Goal: Information Seeking & Learning: Check status

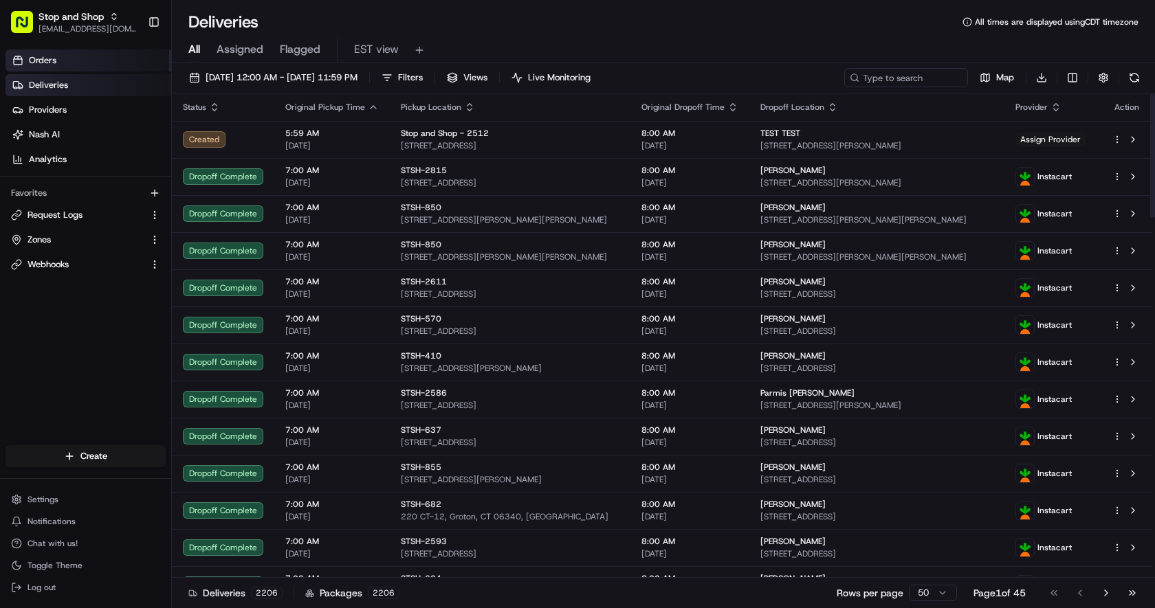
click at [110, 65] on link "Orders" at bounding box center [88, 60] width 166 height 22
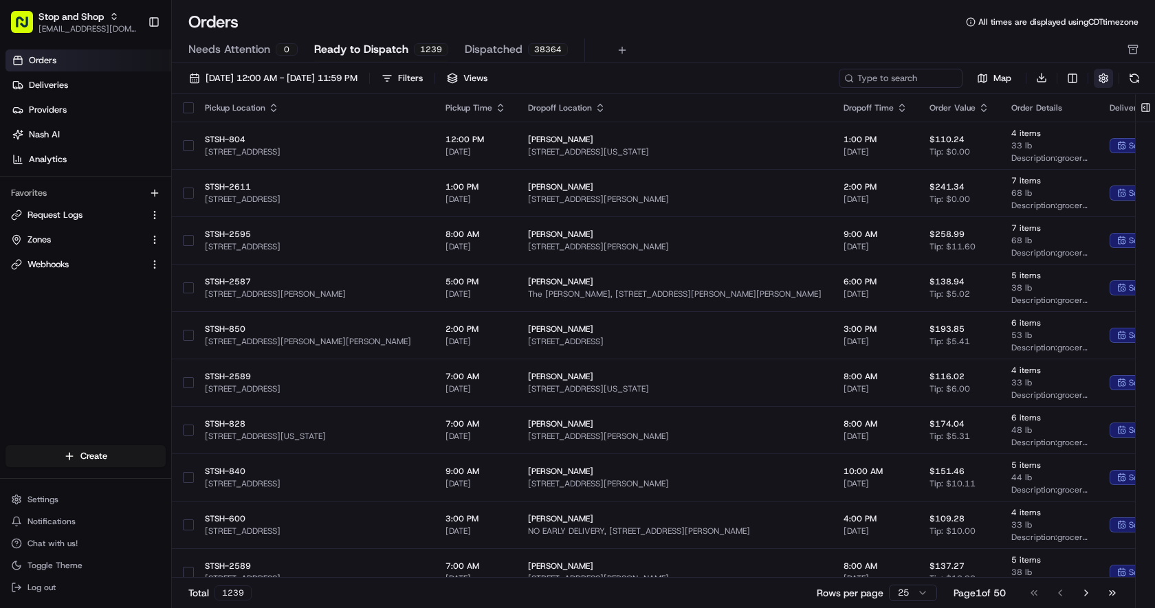
click at [1107, 76] on button "button" at bounding box center [1103, 78] width 19 height 19
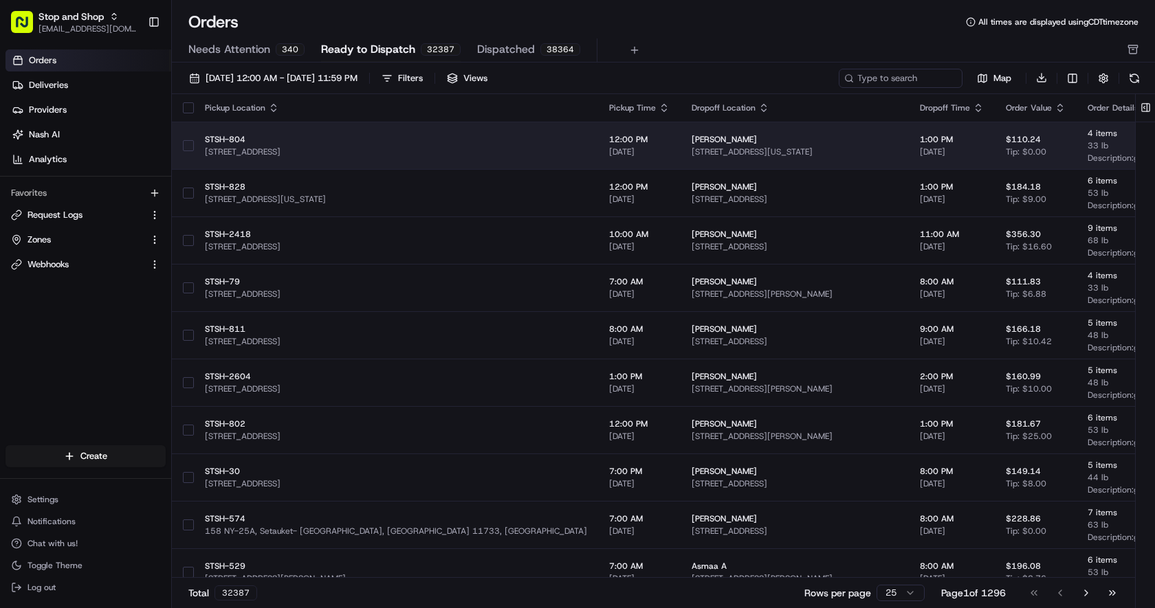
click at [692, 146] on span "[STREET_ADDRESS][US_STATE]" at bounding box center [795, 151] width 206 height 11
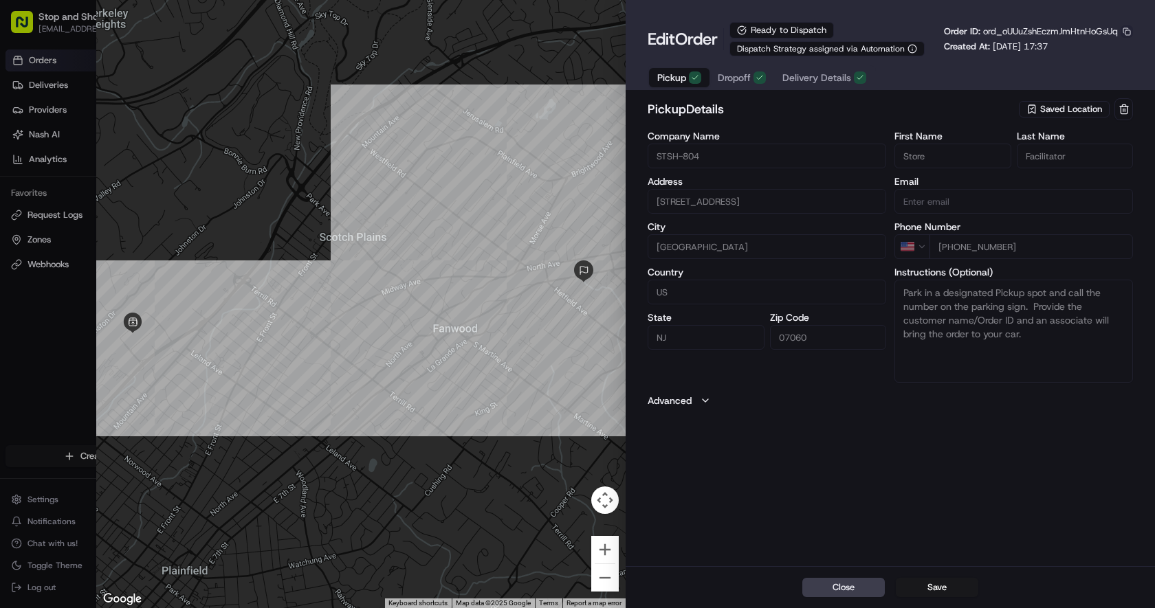
click at [1130, 34] on button "button" at bounding box center [1127, 31] width 12 height 12
click at [1085, 51] on button "Copy ID" at bounding box center [1088, 52] width 125 height 16
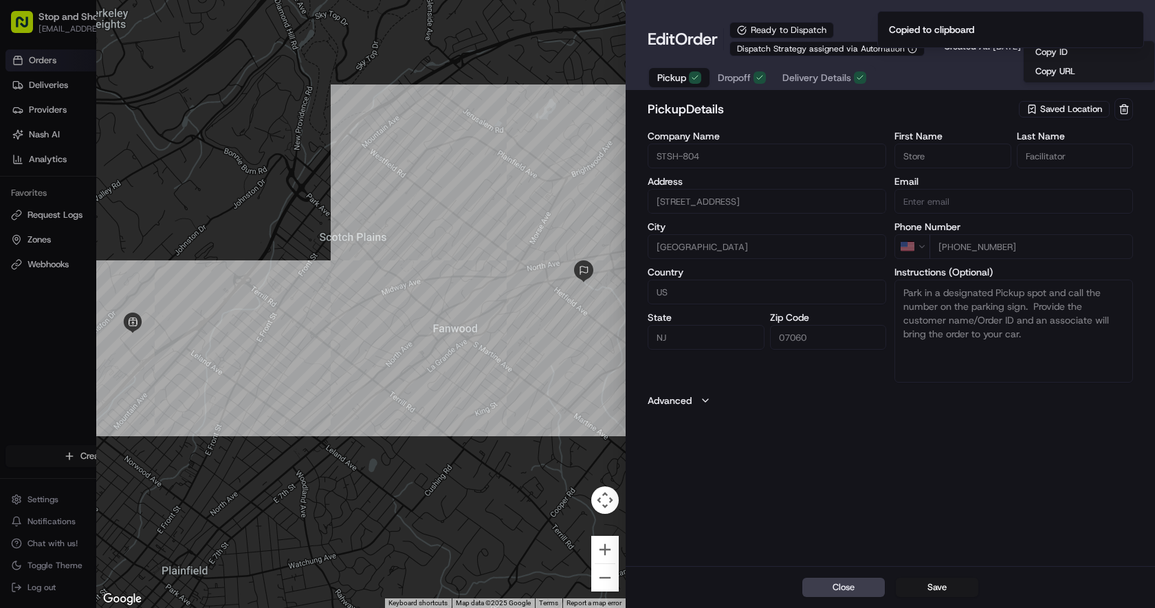
type input "+1"
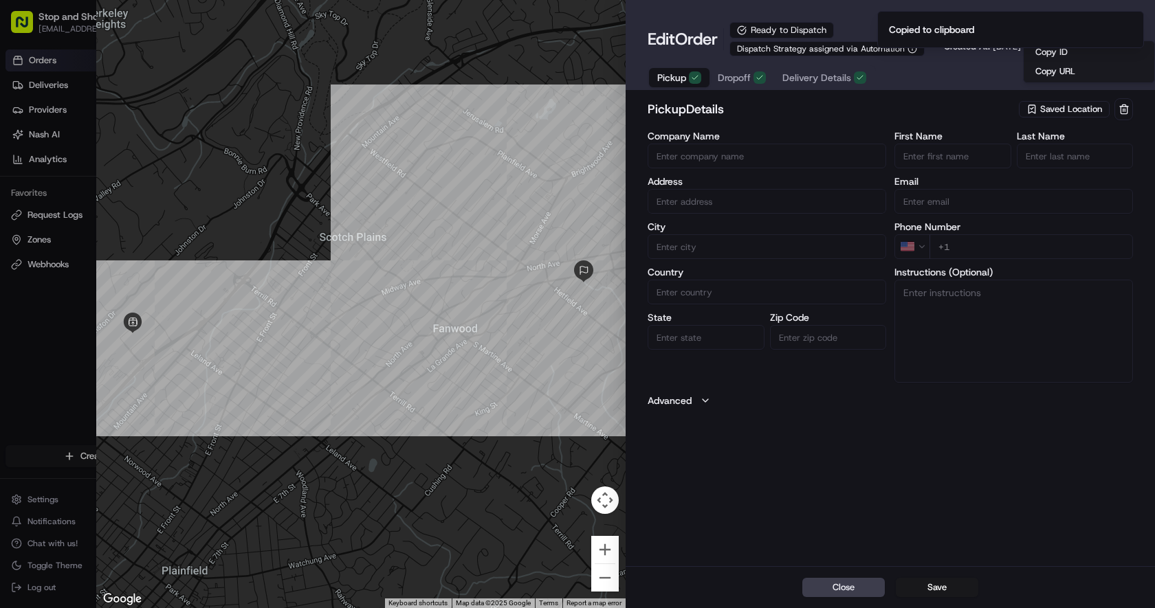
click at [66, 214] on div at bounding box center [577, 304] width 1155 height 608
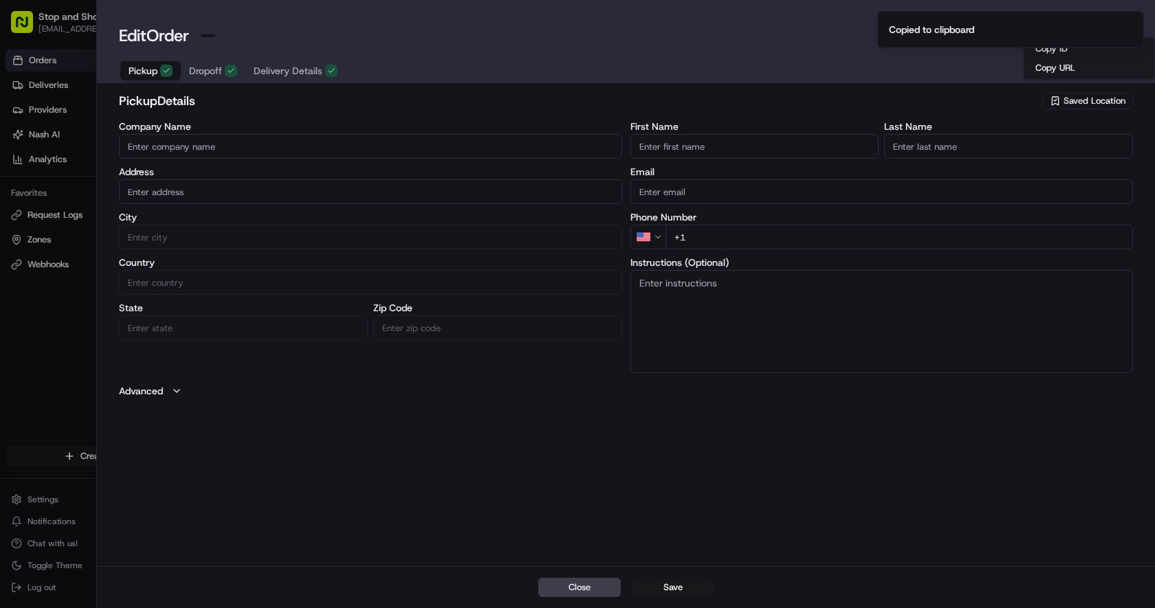
click at [66, 214] on html "Stop and Shop [EMAIL_ADDRESS][DOMAIN_NAME] Toggle Sidebar Orders Deliveries Pro…" at bounding box center [577, 304] width 1155 height 608
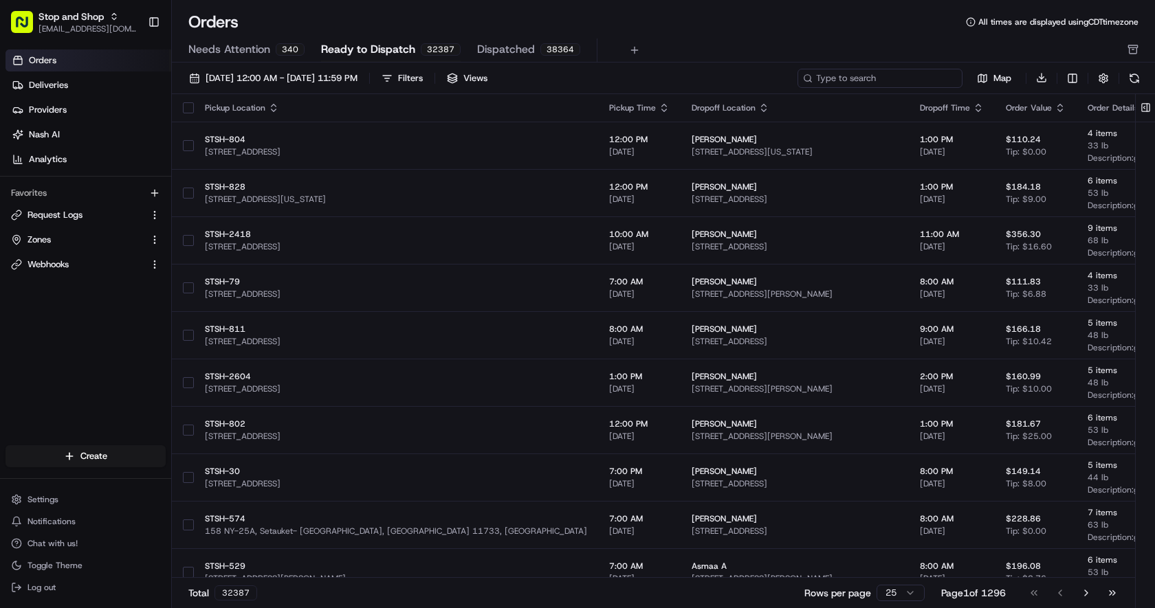
click at [877, 77] on input at bounding box center [879, 78] width 165 height 19
click at [113, 213] on link "Request Logs" at bounding box center [77, 215] width 133 height 12
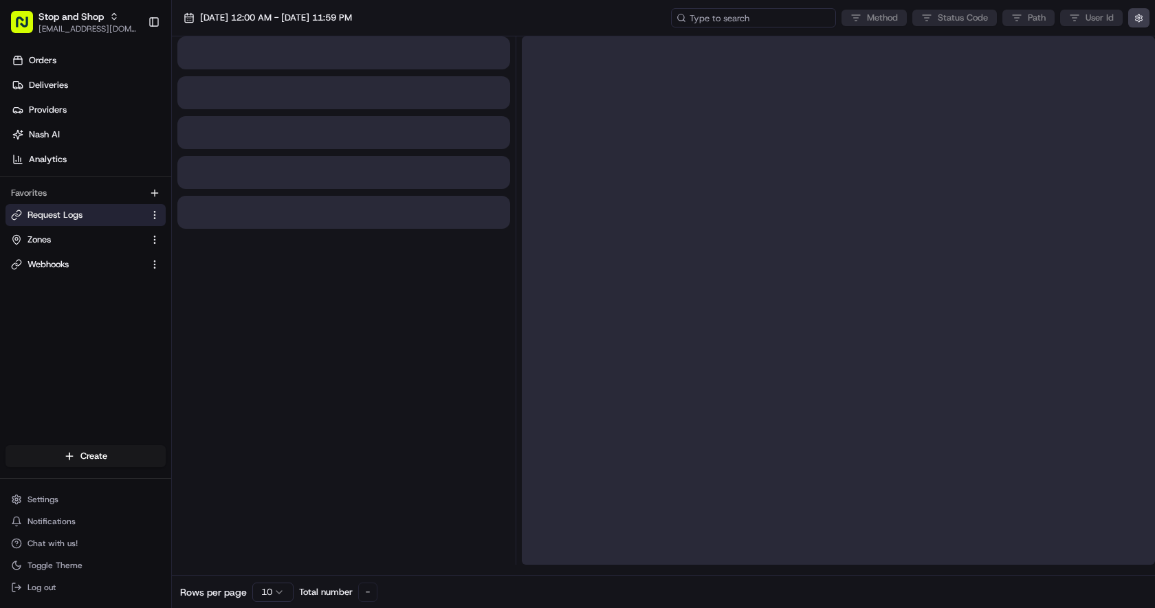
click at [747, 19] on input at bounding box center [753, 17] width 165 height 19
paste input "ord_oUUuZshEczmJmHtnHoGsUq"
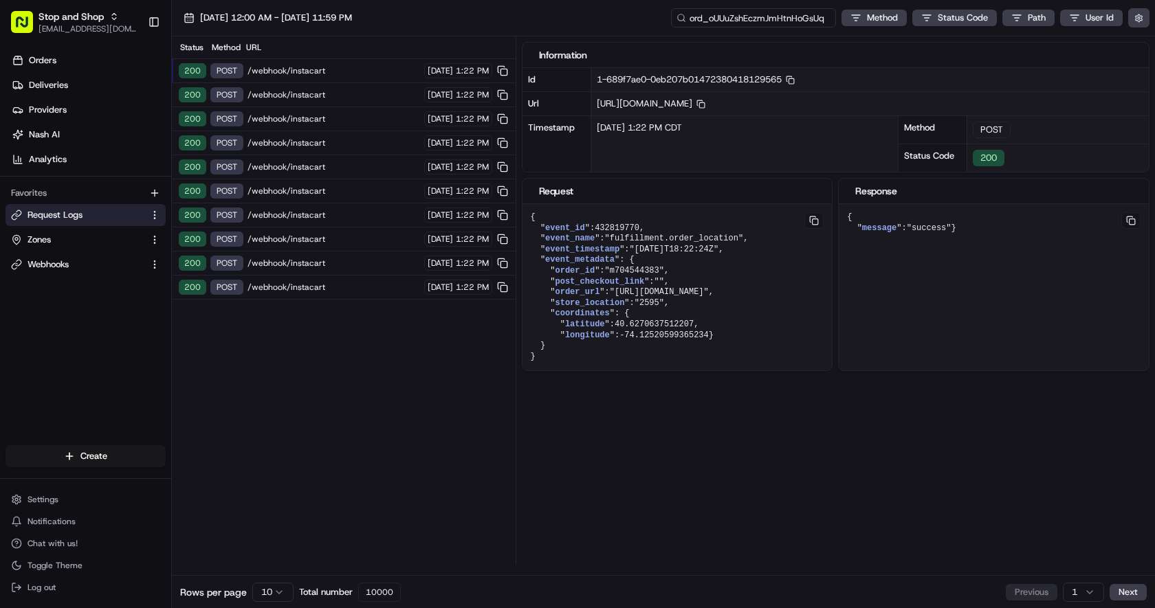
type input "ord_oUUuZshEczmJmHtnHoGsUq"
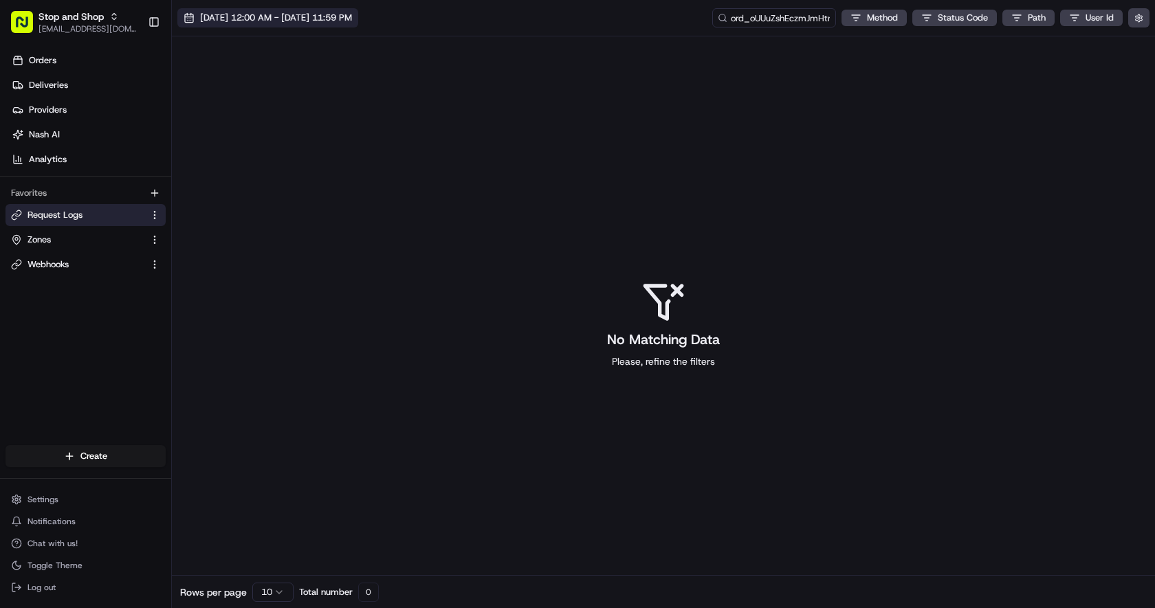
click at [358, 25] on button "[DATE] 12:00 AM - [DATE] 11:59 PM" at bounding box center [267, 17] width 181 height 19
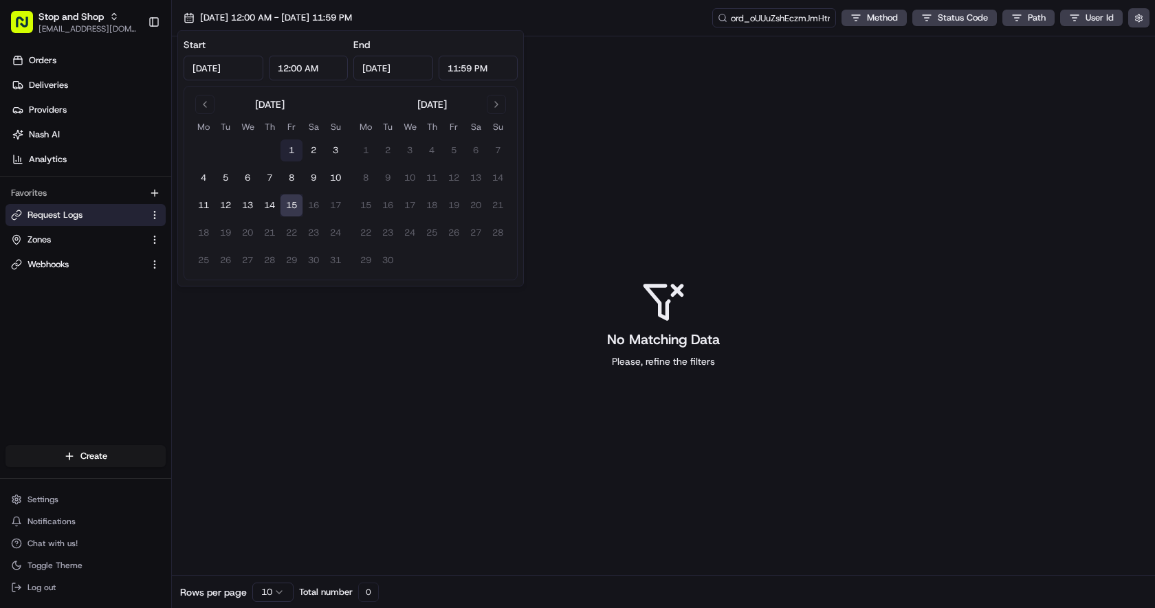
click at [296, 154] on button "1" at bounding box center [291, 151] width 22 height 22
type input "[DATE]"
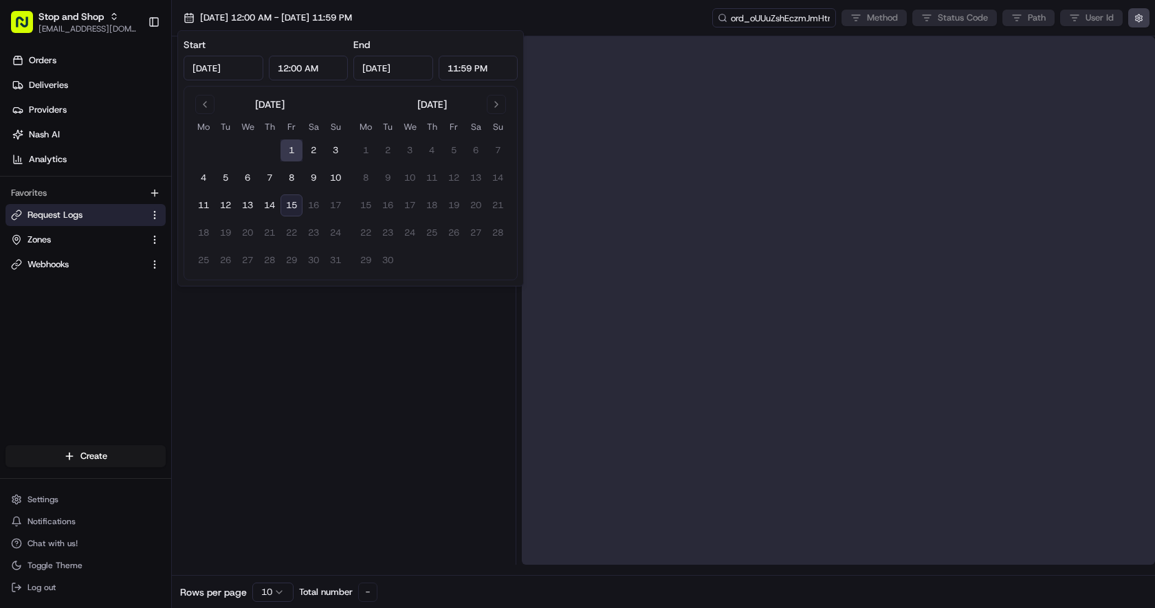
click at [296, 207] on button "15" at bounding box center [291, 206] width 22 height 22
type input "[DATE]"
click at [370, 393] on div at bounding box center [343, 300] width 333 height 529
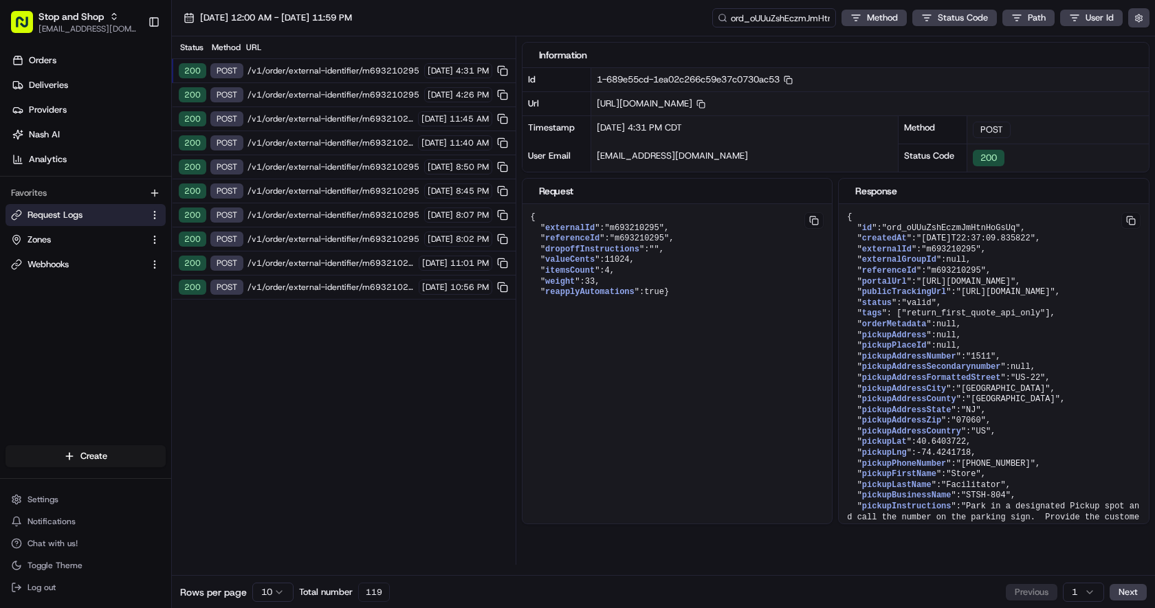
click at [314, 296] on div "200 POST /v1/order/external-identifier/m693210295 [DATE] 10:56 PM" at bounding box center [344, 288] width 344 height 24
click at [313, 267] on span "/v1/order/external-identifier/m693210295" at bounding box center [330, 263] width 167 height 11
click at [315, 234] on span "/v1/order/external-identifier/m693210295" at bounding box center [333, 239] width 173 height 11
click at [318, 195] on span "/v1/order/external-identifier/m693210295" at bounding box center [333, 191] width 173 height 11
click at [332, 162] on span "/v1/order/external-identifier/m693210295" at bounding box center [333, 167] width 173 height 11
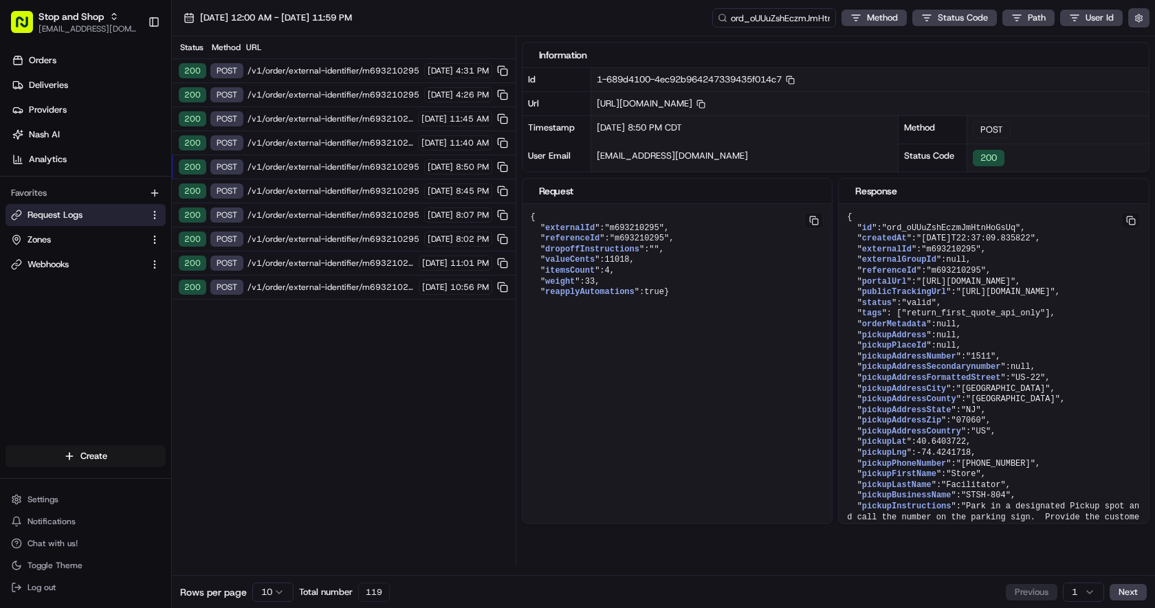
click at [337, 120] on span "/v1/order/external-identifier/m693210295" at bounding box center [330, 118] width 166 height 11
click at [352, 17] on span "[DATE] 12:00 AM - [DATE] 11:59 PM" at bounding box center [276, 18] width 152 height 12
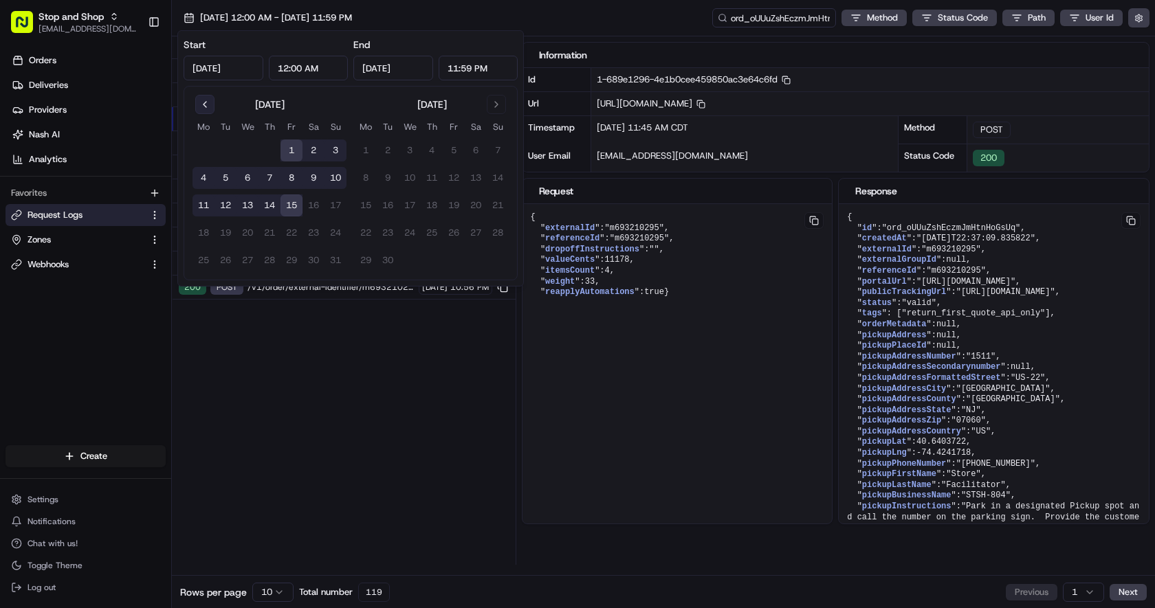
click at [210, 109] on button "Go to previous month" at bounding box center [204, 104] width 19 height 19
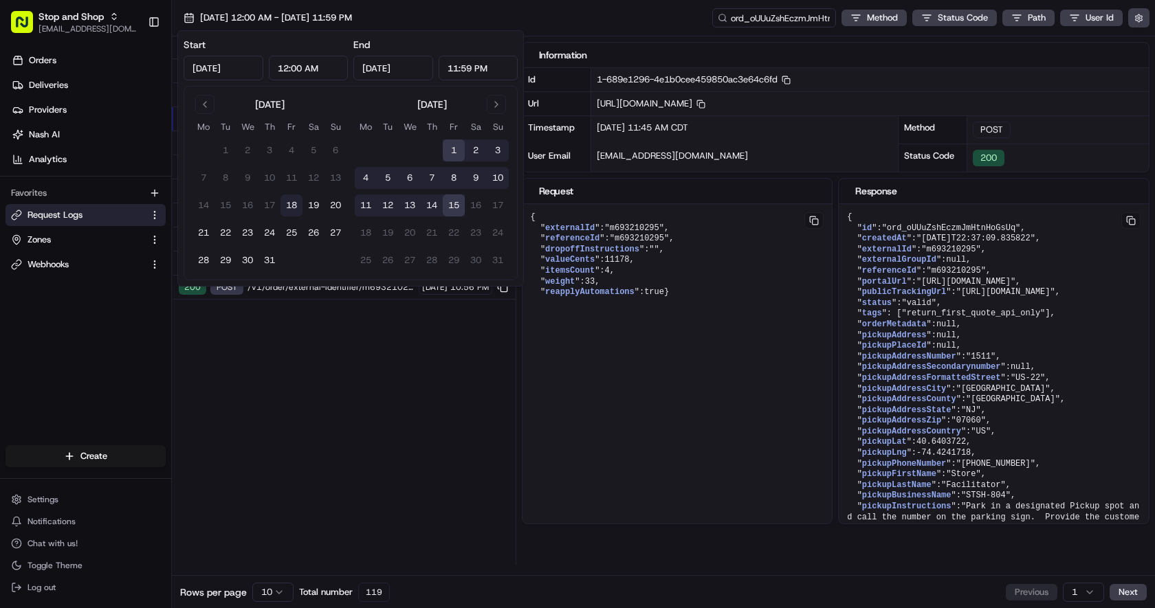
click at [290, 203] on button "18" at bounding box center [291, 206] width 22 height 22
type input "[DATE]"
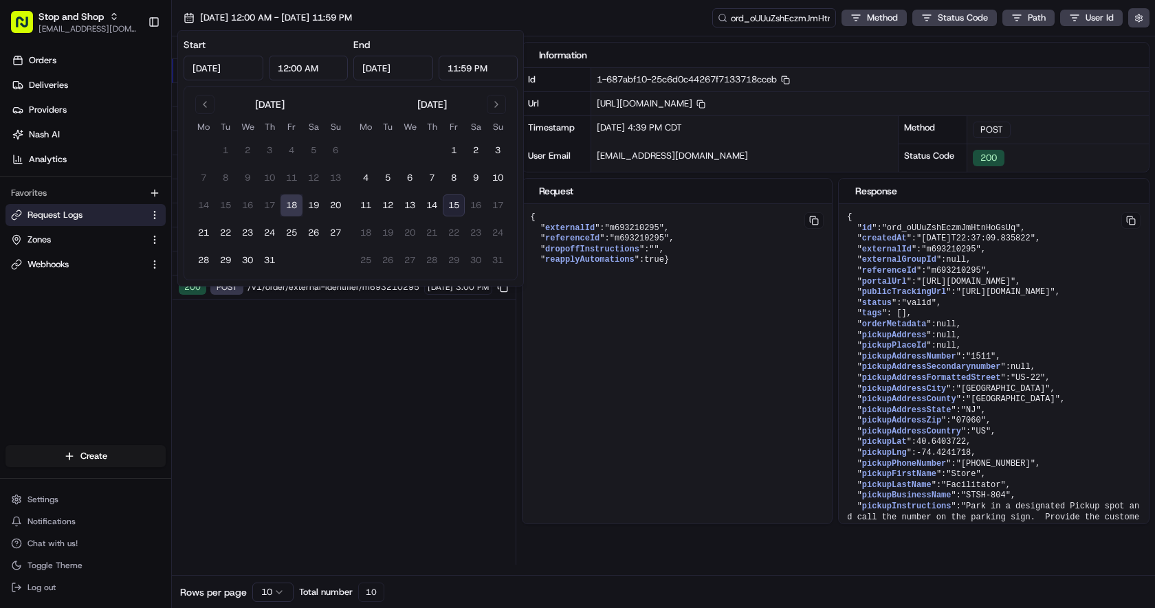
click at [454, 206] on button "15" at bounding box center [454, 206] width 22 height 22
type input "[DATE]"
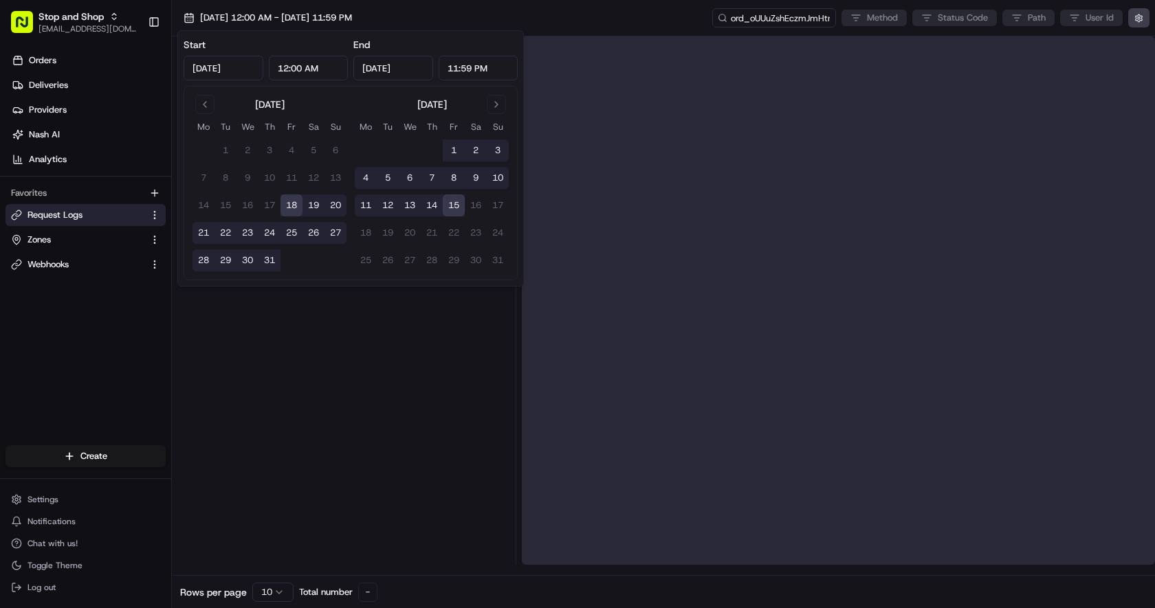
click at [394, 417] on div at bounding box center [343, 300] width 333 height 529
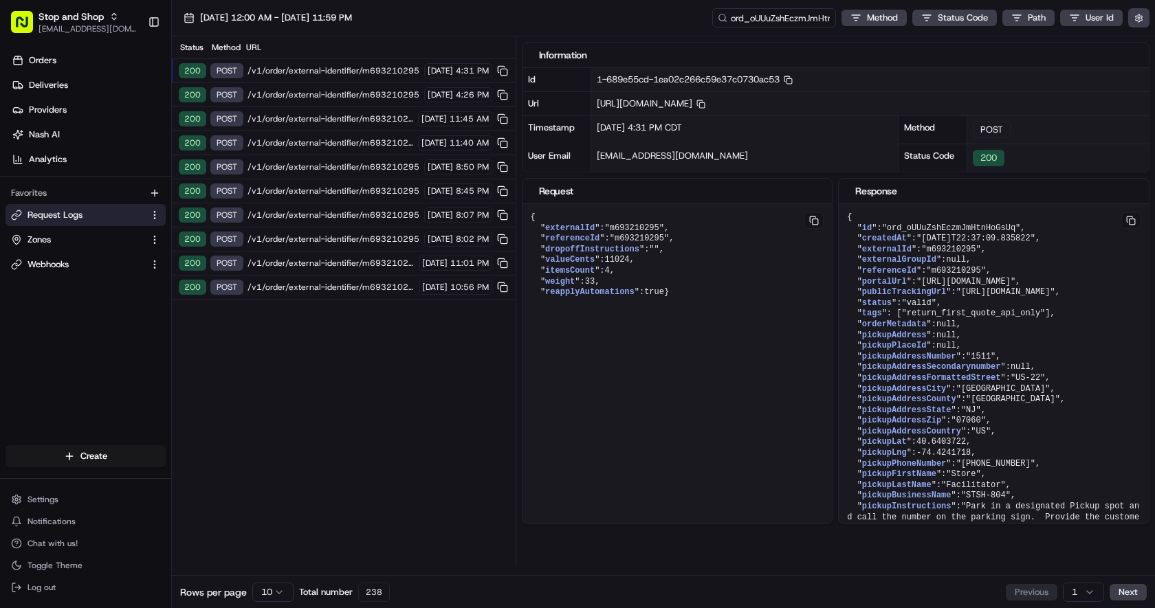
click at [276, 593] on html "Stop and Shop [EMAIL_ADDRESS][DOMAIN_NAME] Toggle Sidebar Orders Deliveries Pro…" at bounding box center [577, 304] width 1155 height 608
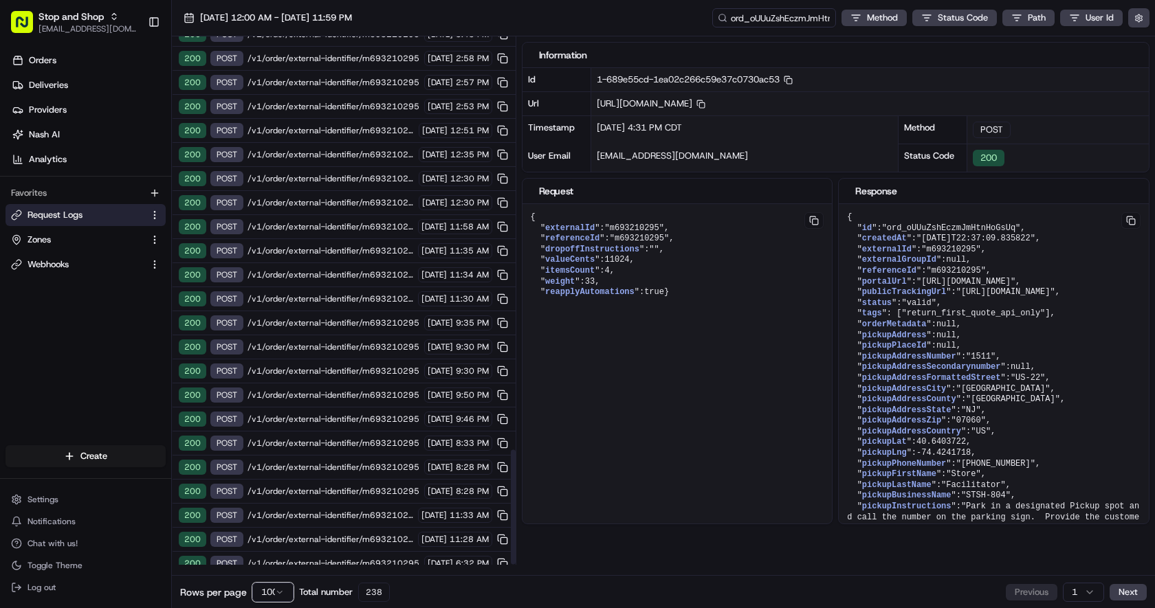
scroll to position [1900, 0]
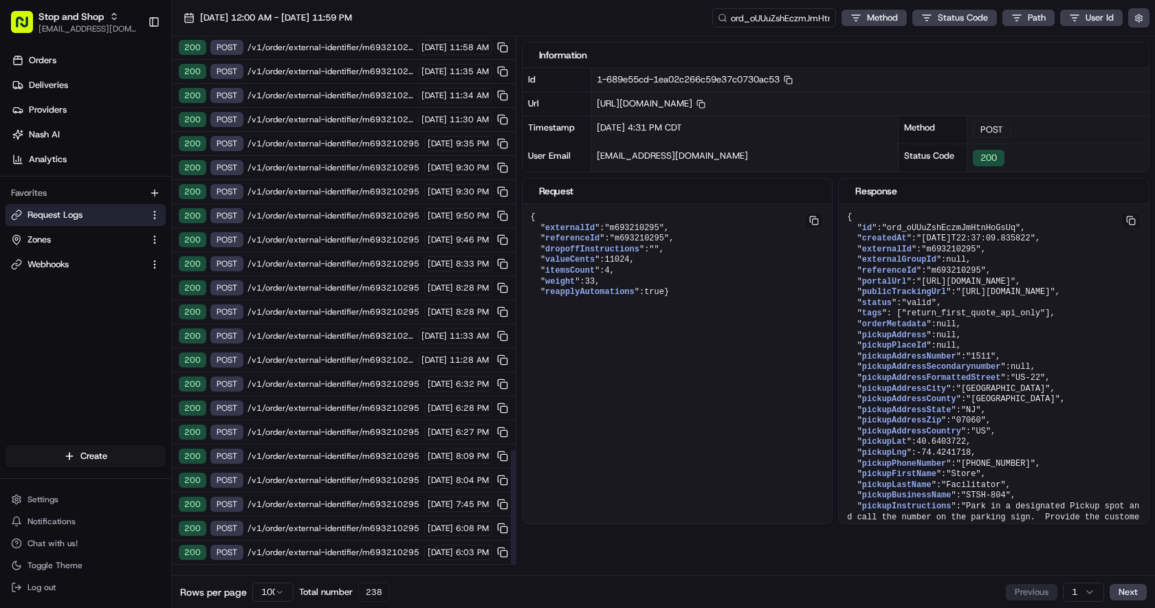
click at [316, 550] on span "/v1/order/external-identifier/m693210295" at bounding box center [333, 552] width 173 height 11
click at [316, 528] on span "/v1/order/external-identifier/m693210295" at bounding box center [333, 528] width 173 height 11
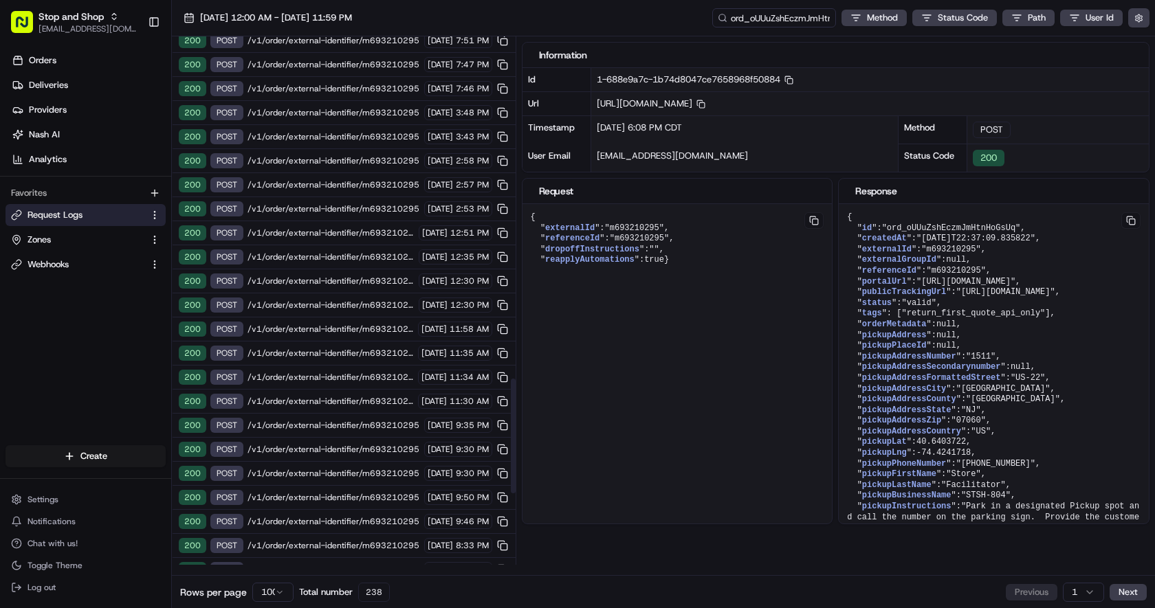
scroll to position [1573, 0]
click at [316, 300] on span "/v1/order/external-identifier/m693210295" at bounding box center [330, 302] width 167 height 11
click at [316, 144] on div "200 POST /v1/order/external-identifier/m693210295 [DATE] 7:46 PM" at bounding box center [344, 134] width 344 height 24
click at [316, 97] on div "200 POST /v1/order/external-identifier/m693210295 [DATE] 7:51 PM" at bounding box center [344, 86] width 344 height 24
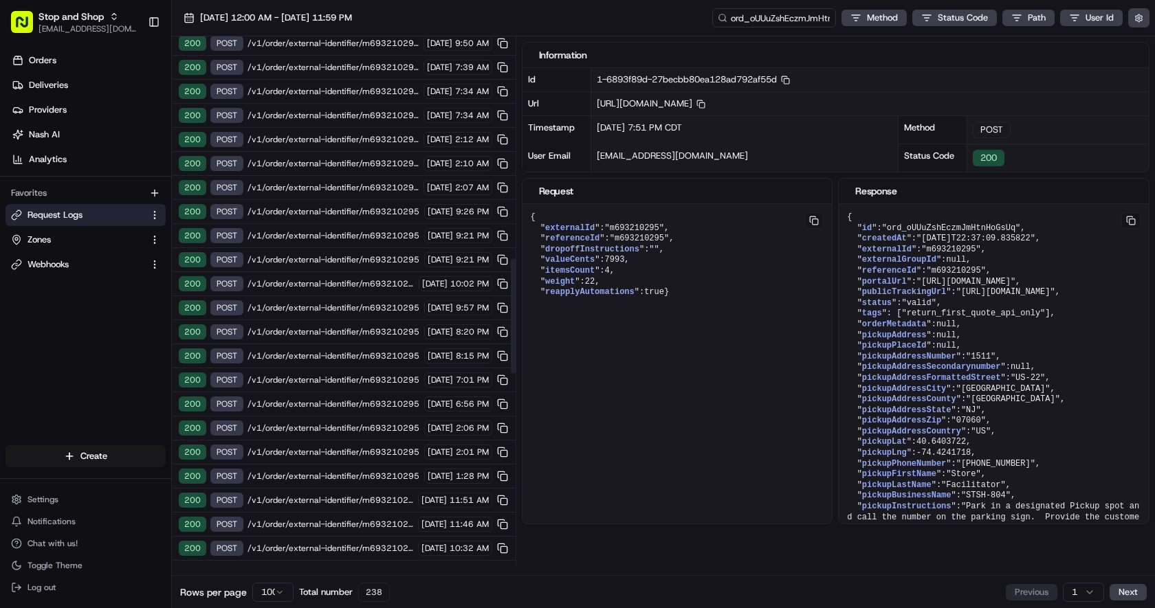
scroll to position [1008, 0]
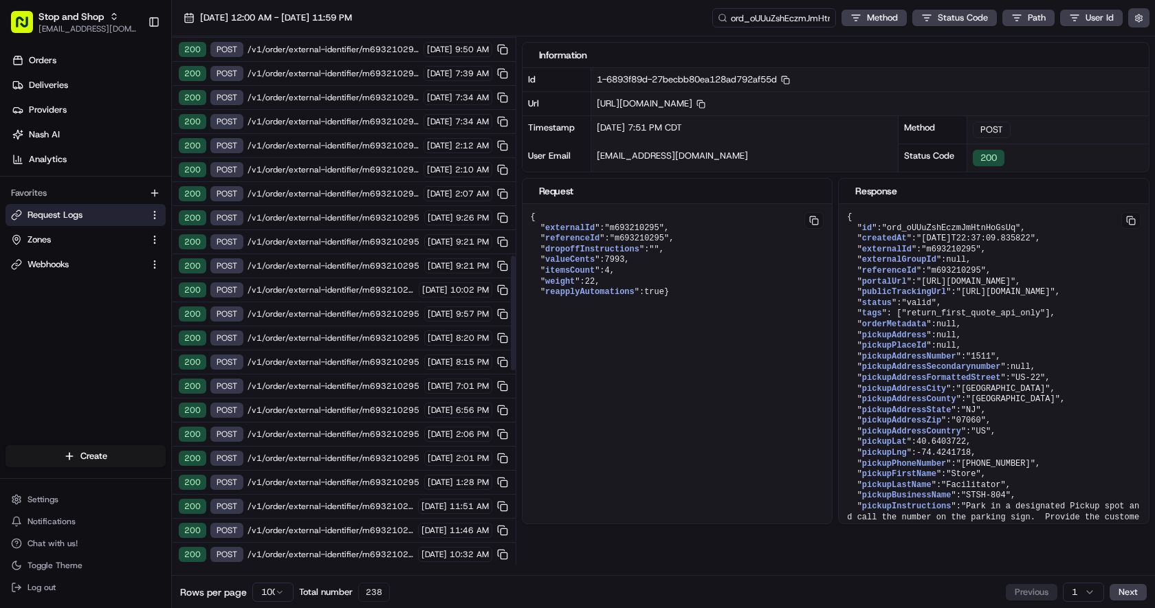
click at [355, 148] on span "/v1/order/external-identifier/m693210295" at bounding box center [333, 145] width 172 height 11
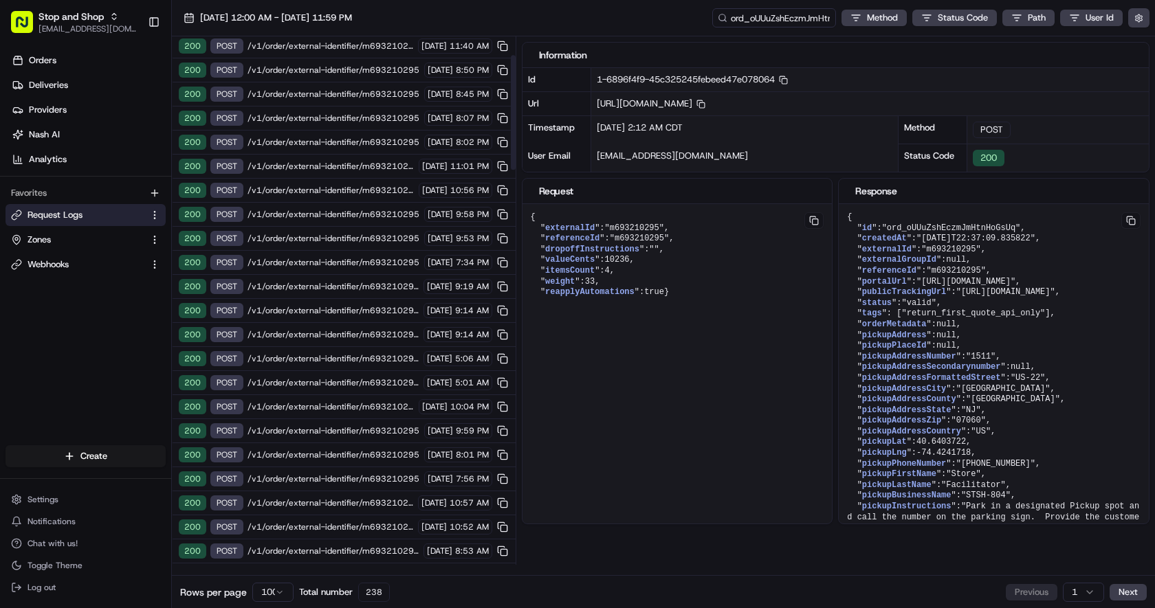
scroll to position [0, 0]
click at [350, 70] on span "/v1/order/external-identifier/m693210295" at bounding box center [333, 70] width 173 height 11
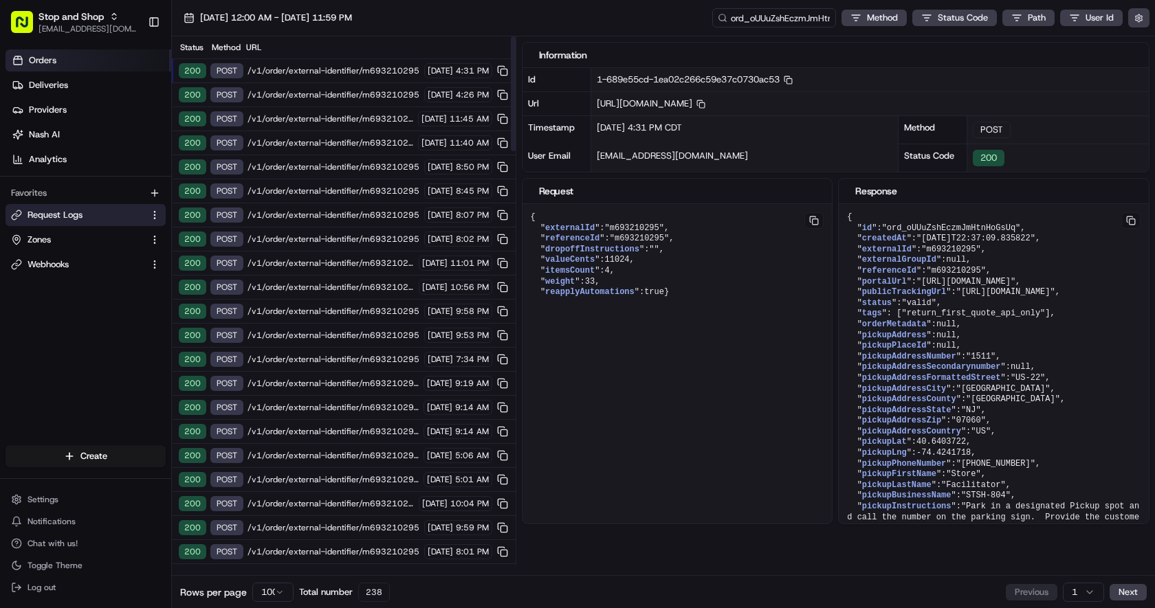
click at [104, 66] on link "Orders" at bounding box center [88, 60] width 166 height 22
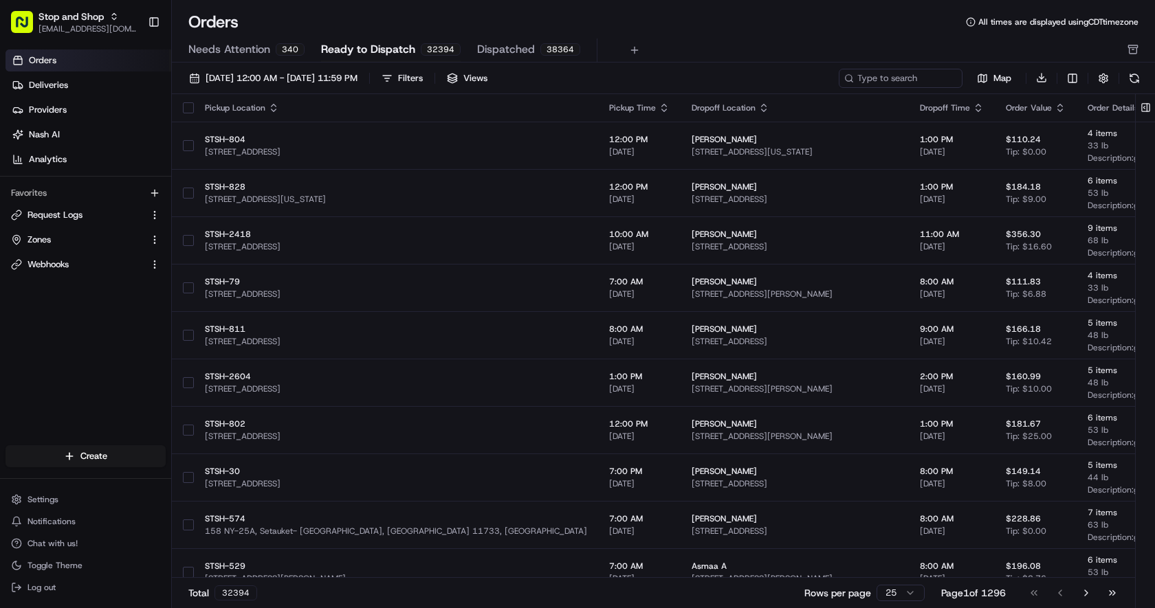
click at [505, 49] on span "Dispatched" at bounding box center [506, 49] width 58 height 16
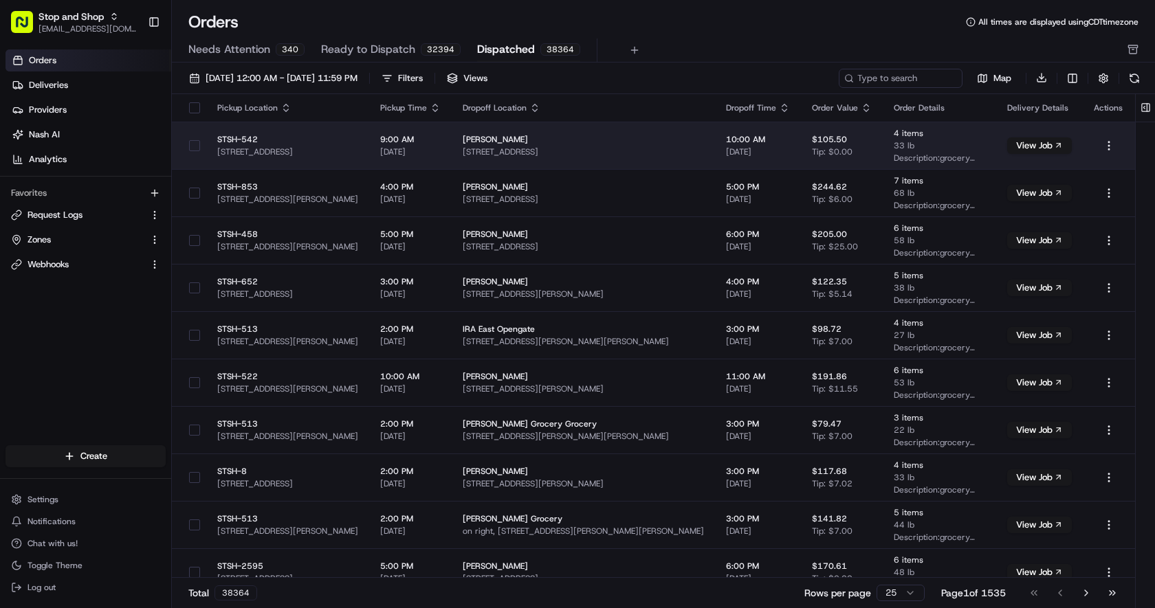
click at [573, 152] on span "[STREET_ADDRESS]" at bounding box center [583, 151] width 241 height 11
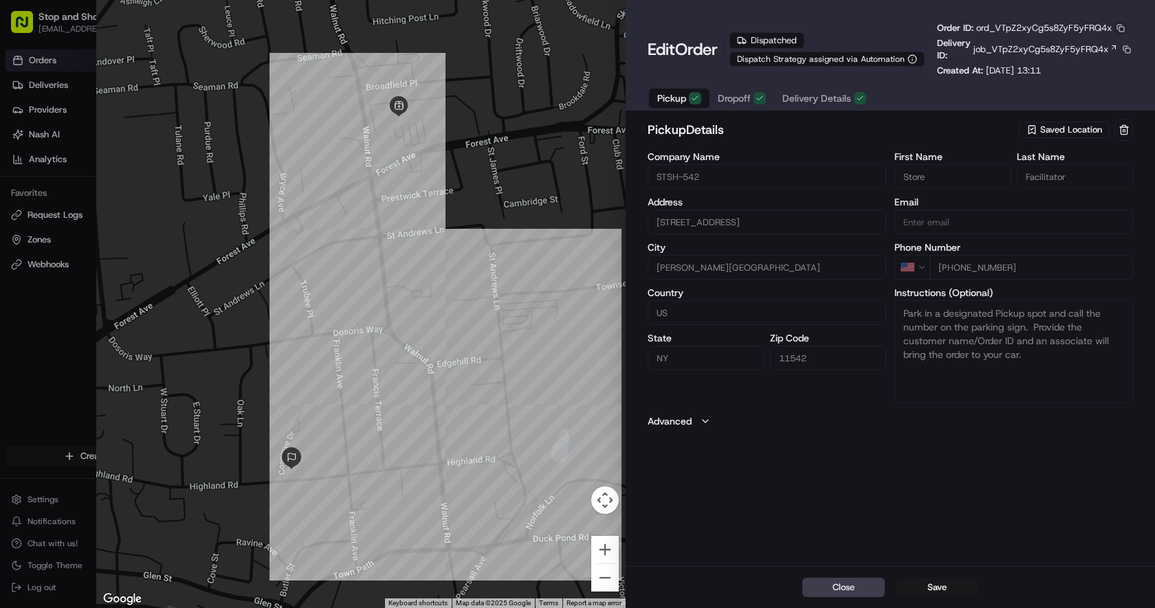
click at [1123, 25] on button "button" at bounding box center [1120, 28] width 12 height 12
click at [1099, 47] on button "Copy ID" at bounding box center [1088, 49] width 125 height 16
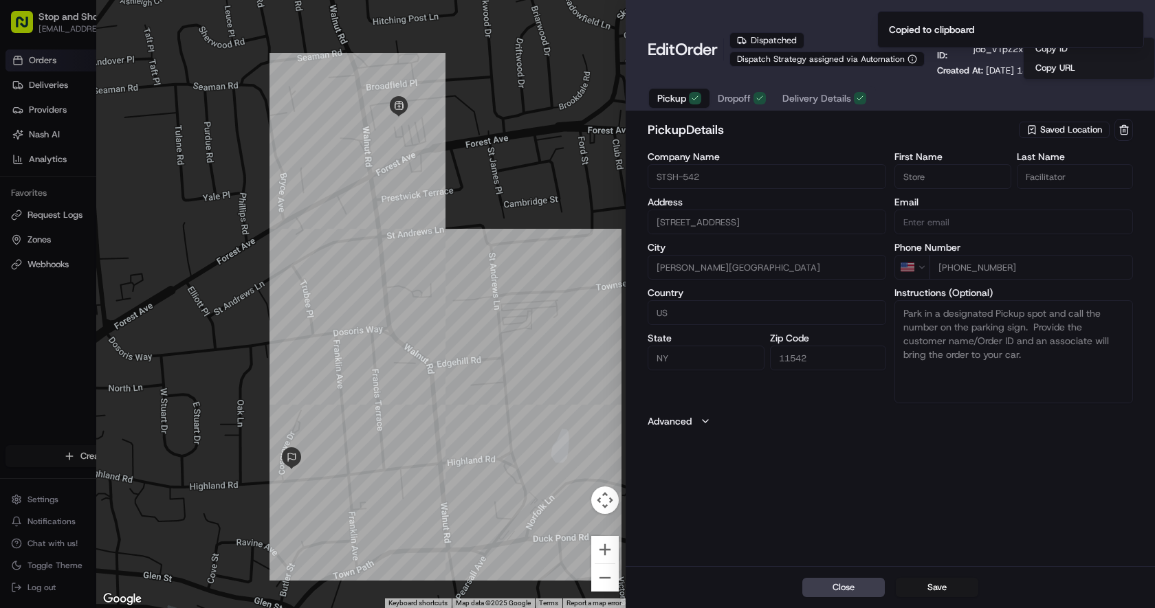
click at [80, 327] on div at bounding box center [577, 304] width 1155 height 608
type input "+1"
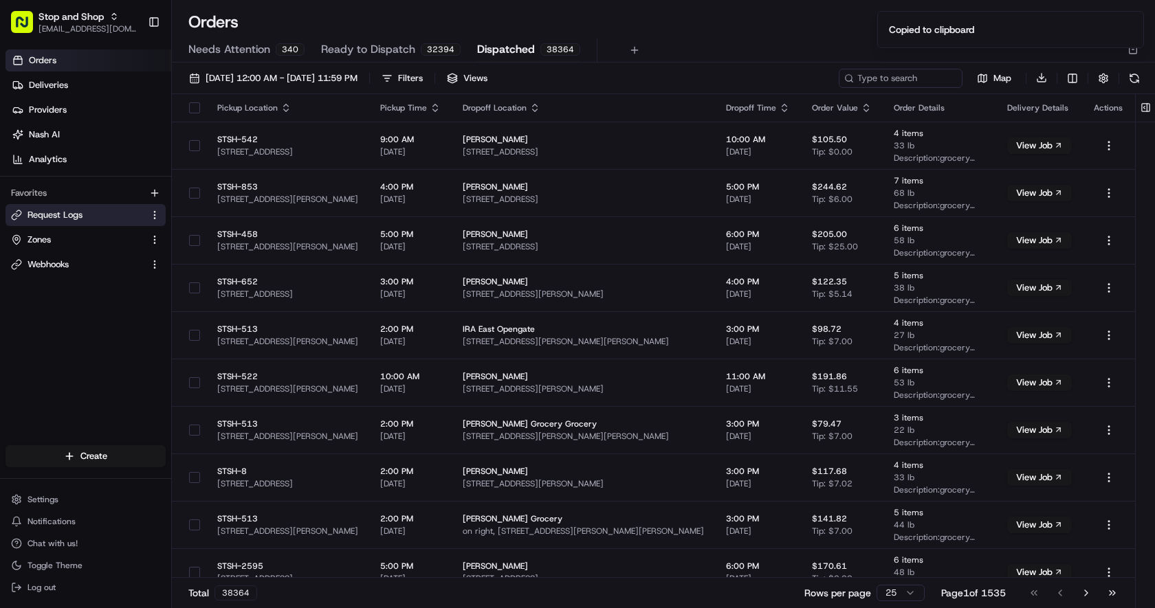
click at [84, 218] on link "Request Logs" at bounding box center [77, 215] width 133 height 12
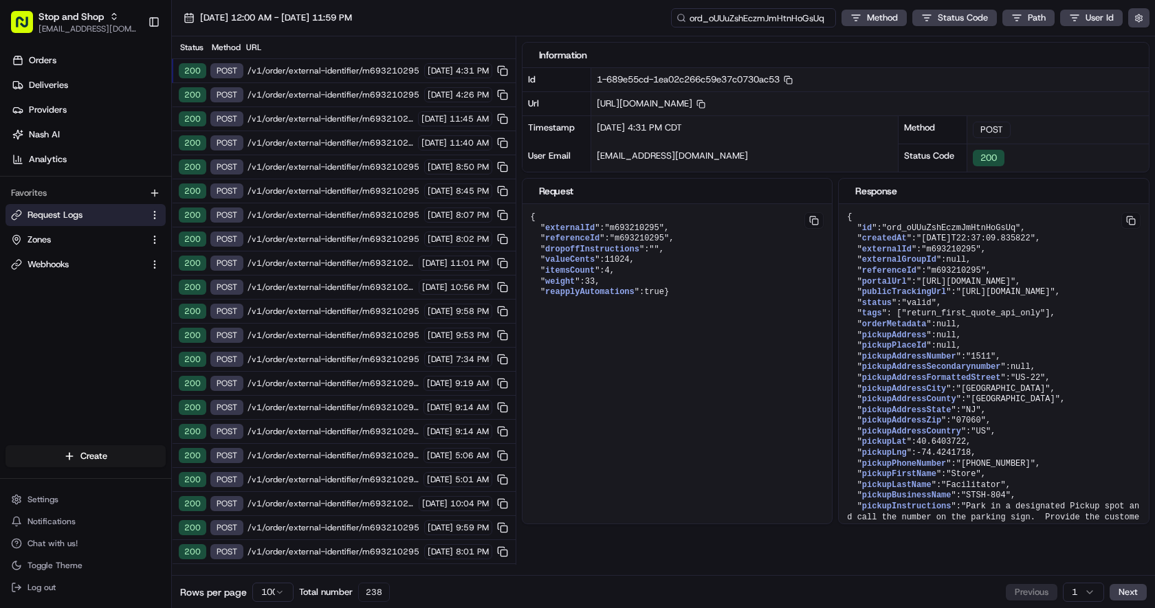
click at [734, 19] on input "ord_oUUuZshEczmJmHtnHoGsUq" at bounding box center [753, 17] width 165 height 19
paste input "ord_VTpZ2xyCg5s8ZyF5yFRQ4x"
type input "ord_VTpZ2xyCg5s8ZyF5yFRQ4x"
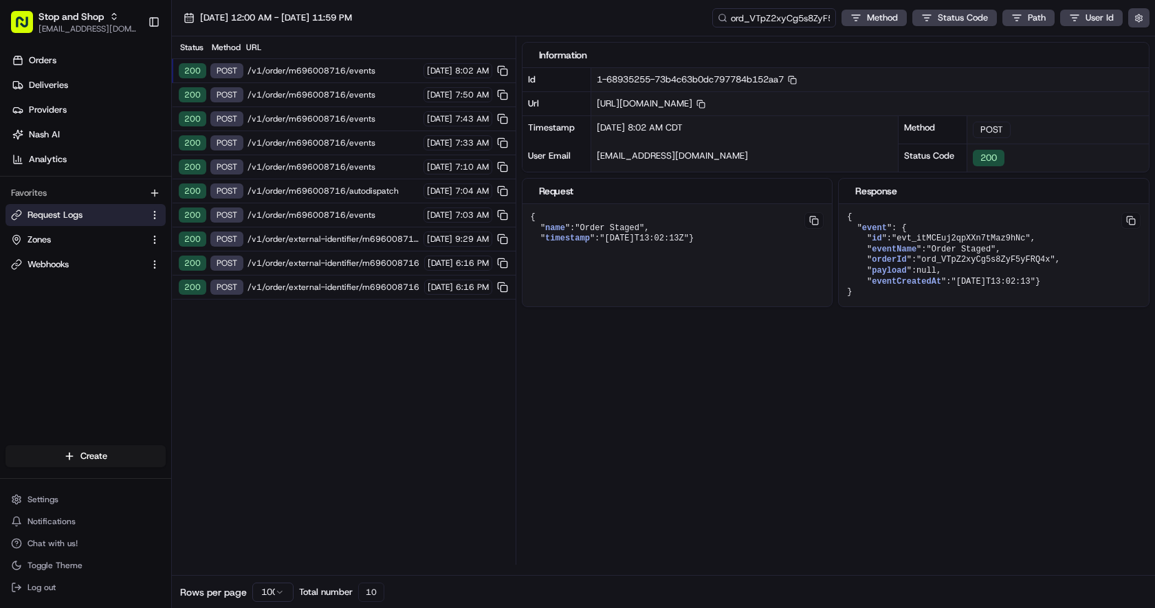
click at [358, 286] on span "/v1/order/external-identifier/m696008716" at bounding box center [333, 287] width 173 height 11
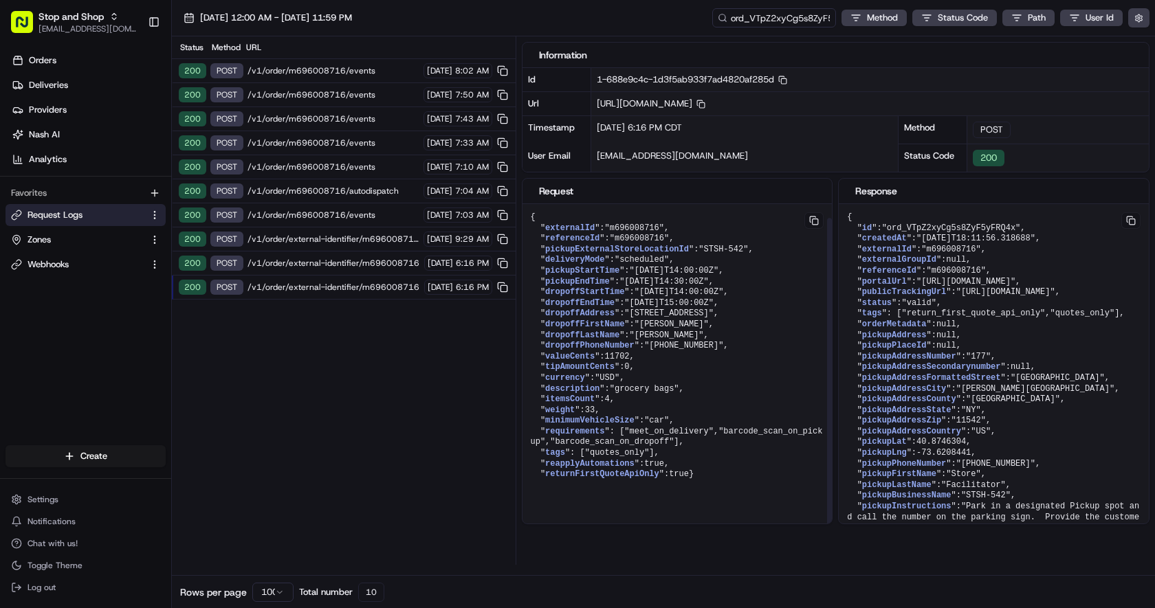
scroll to position [14, 0]
drag, startPoint x: 543, startPoint y: 500, endPoint x: 532, endPoint y: 482, distance: 21.6
click at [532, 482] on pre "{ " externalId ": "m696008716" , " referenceId ": "m696008716" , " pickupExtern…" at bounding box center [677, 346] width 310 height 285
copy pre "" tags ": [ "quotes_only" ]"
click at [89, 500] on button "Settings" at bounding box center [85, 499] width 160 height 19
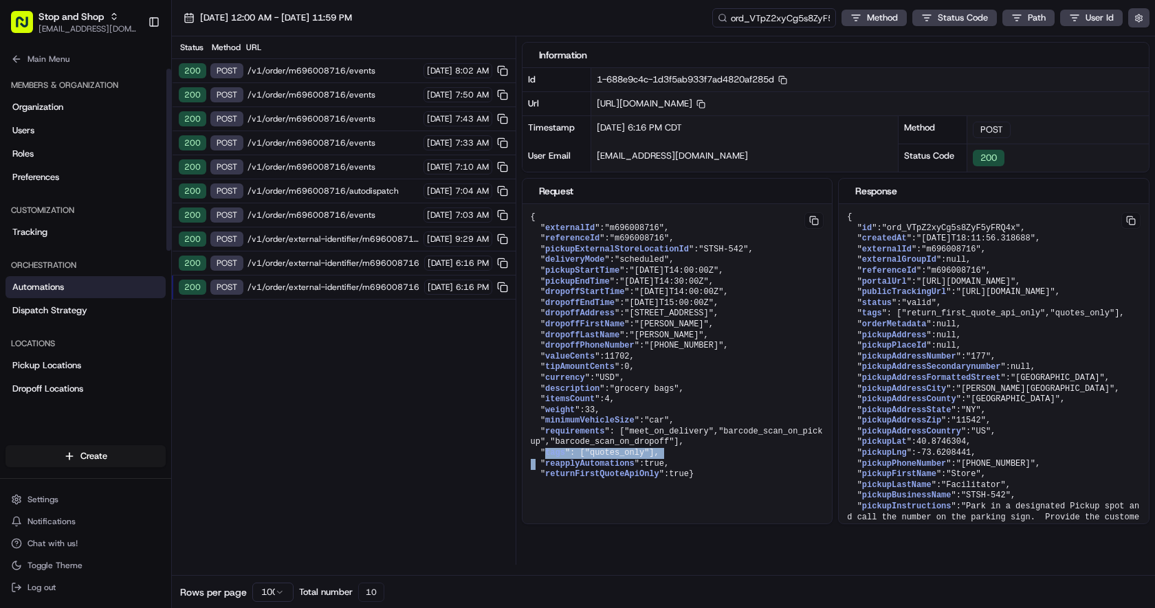
click at [78, 294] on link "Automations" at bounding box center [85, 287] width 160 height 22
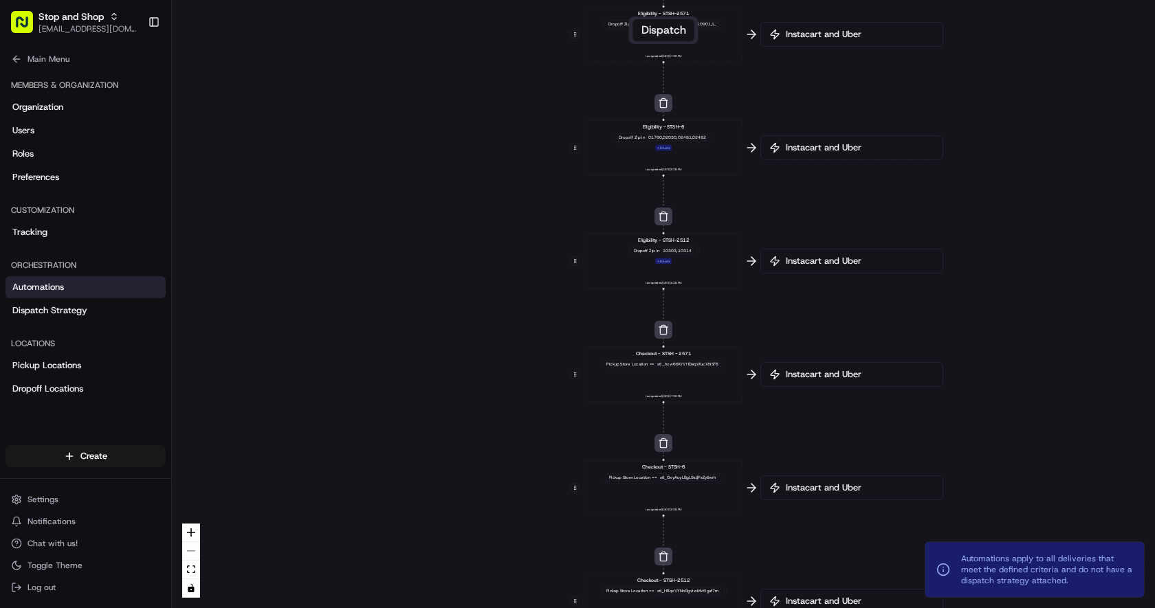
click at [803, 265] on span "Instacart and Uber" at bounding box center [858, 261] width 151 height 12
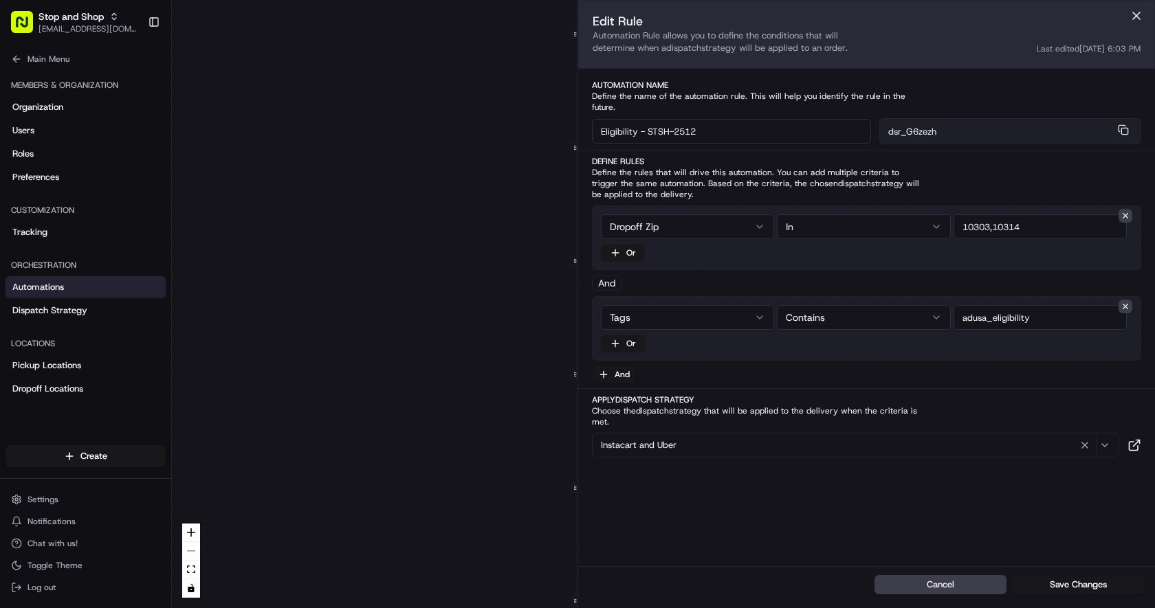
click at [485, 305] on div "0 0 0 0 0 0 0 Order / Delivery Received Eligibility - STSH-2571 Dropoff Zip in …" at bounding box center [663, 304] width 983 height 608
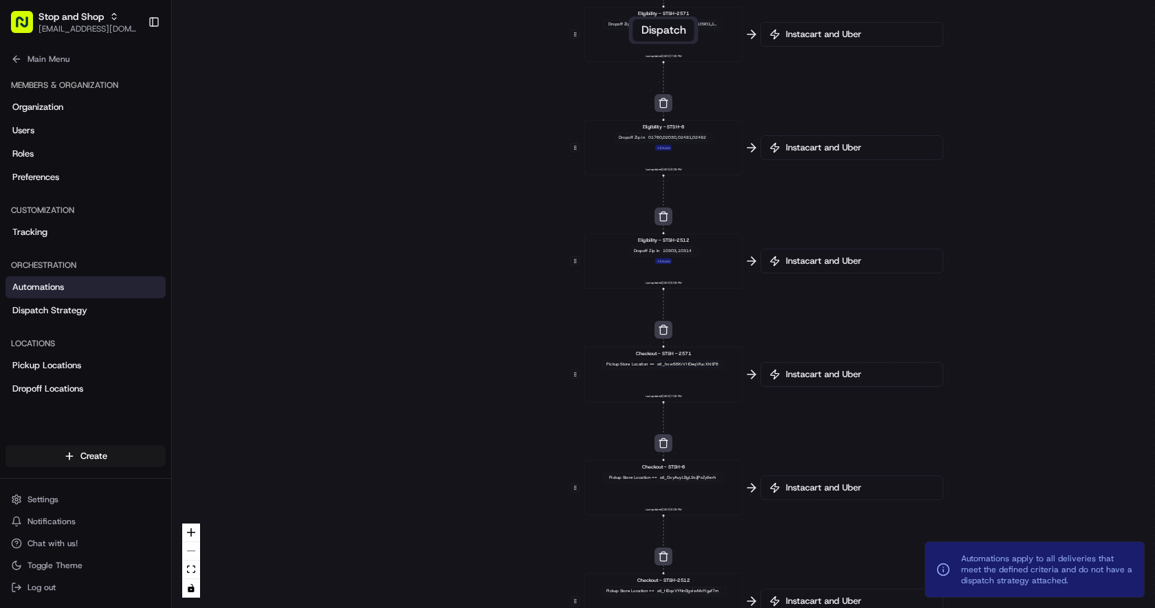
click at [841, 272] on div "Instacart and Uber" at bounding box center [851, 261] width 183 height 25
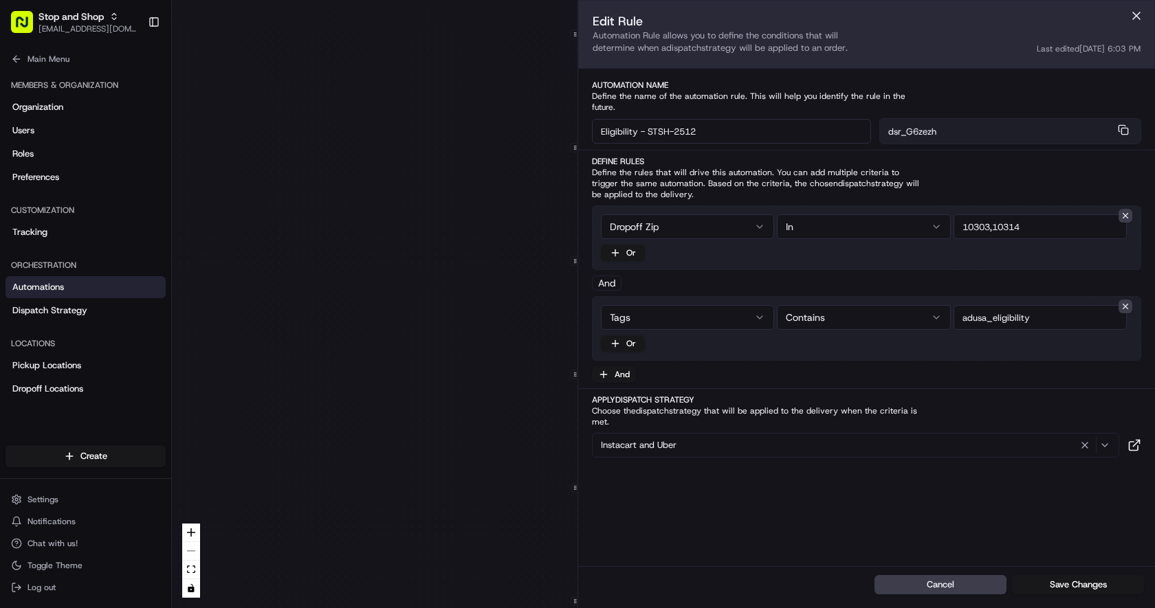
drag, startPoint x: 1040, startPoint y: 307, endPoint x: 915, endPoint y: 302, distance: 125.2
click at [915, 305] on div "Tags Contains" at bounding box center [866, 317] width 531 height 25
